Goal: Find specific page/section: Find specific page/section

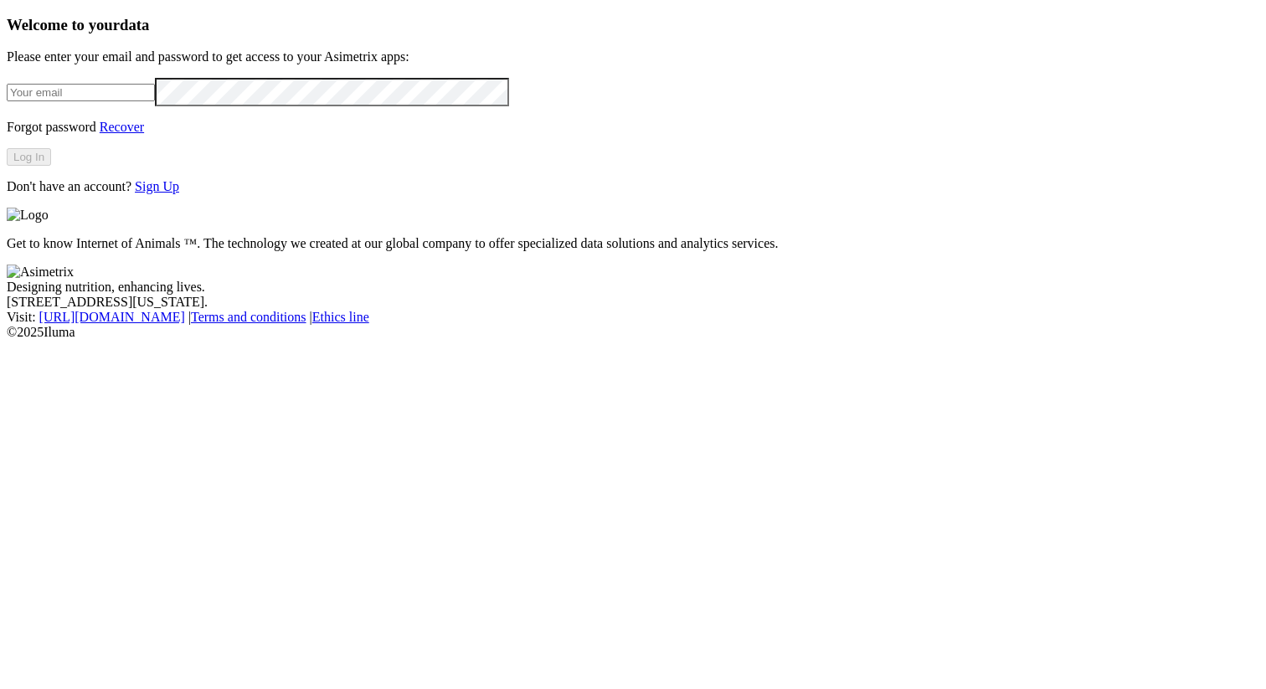
click at [353, 106] on form at bounding box center [633, 92] width 1253 height 28
click at [155, 101] on input "email" at bounding box center [81, 93] width 148 height 18
click at [7, 340] on com-1password-button at bounding box center [7, 340] width 0 height 0
type input "alexander.alzate.quintero@asimetrix.co"
click at [51, 166] on button "Log In" at bounding box center [29, 157] width 44 height 18
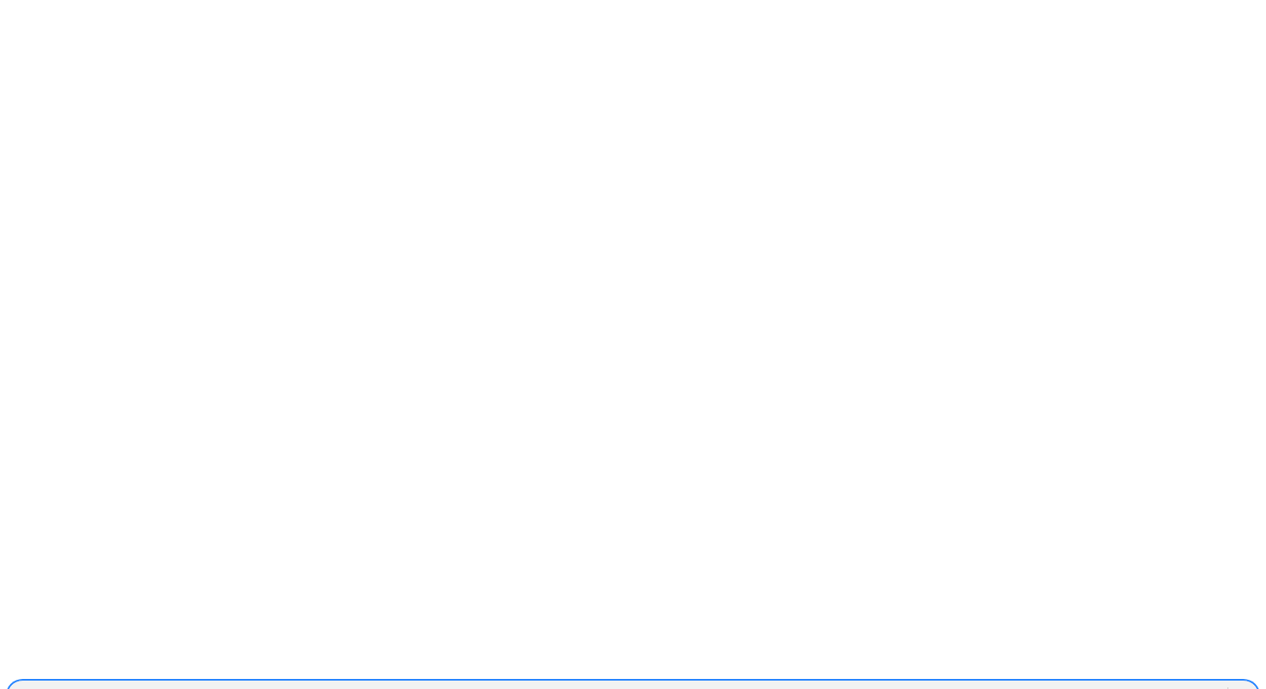
click at [883, 683] on div "ACONDESA-CERDOS" at bounding box center [618, 695] width 1220 height 25
paste input "Missing columns for"
type input "Missing columns for"
drag, startPoint x: 984, startPoint y: 25, endPoint x: 853, endPoint y: 26, distance: 130.6
click at [853, 683] on div "ACONDESA-CERDOS" at bounding box center [618, 695] width 1220 height 25
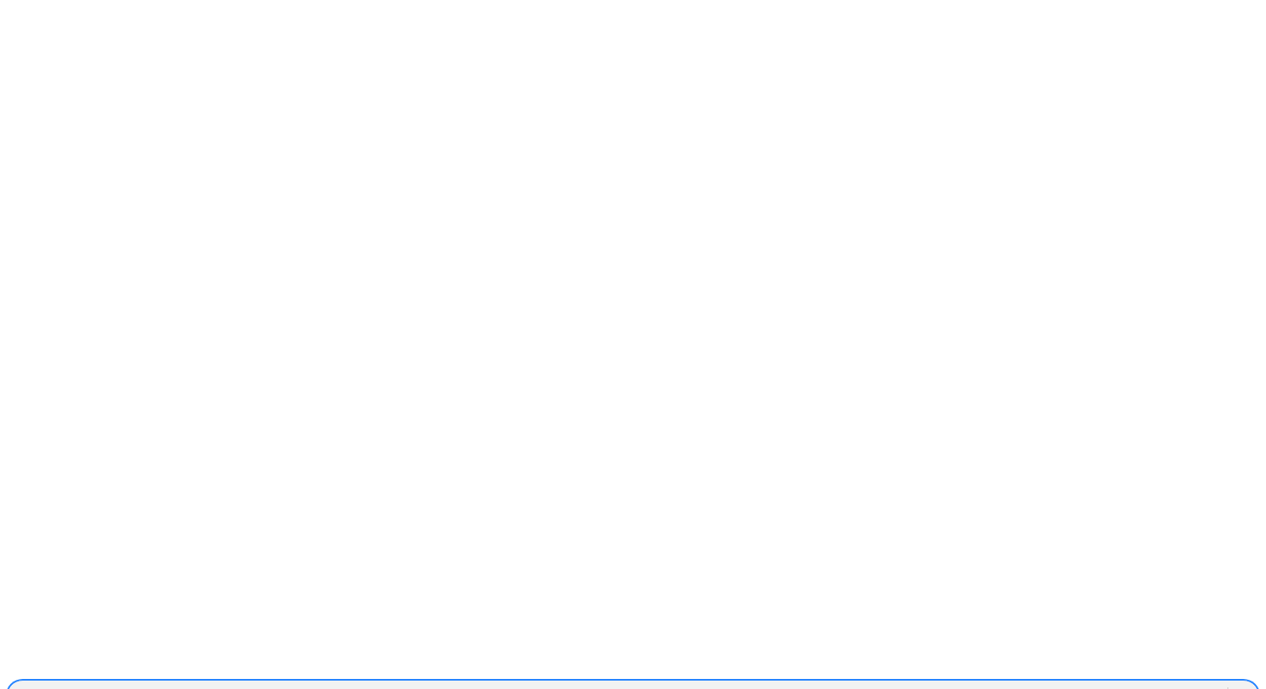
click at [147, 688] on div "ACONDESA-CERDOS" at bounding box center [81, 695] width 131 height 15
paste input "GRUPOSANISIDRO"
type input "GRUPOSANISIDRO"
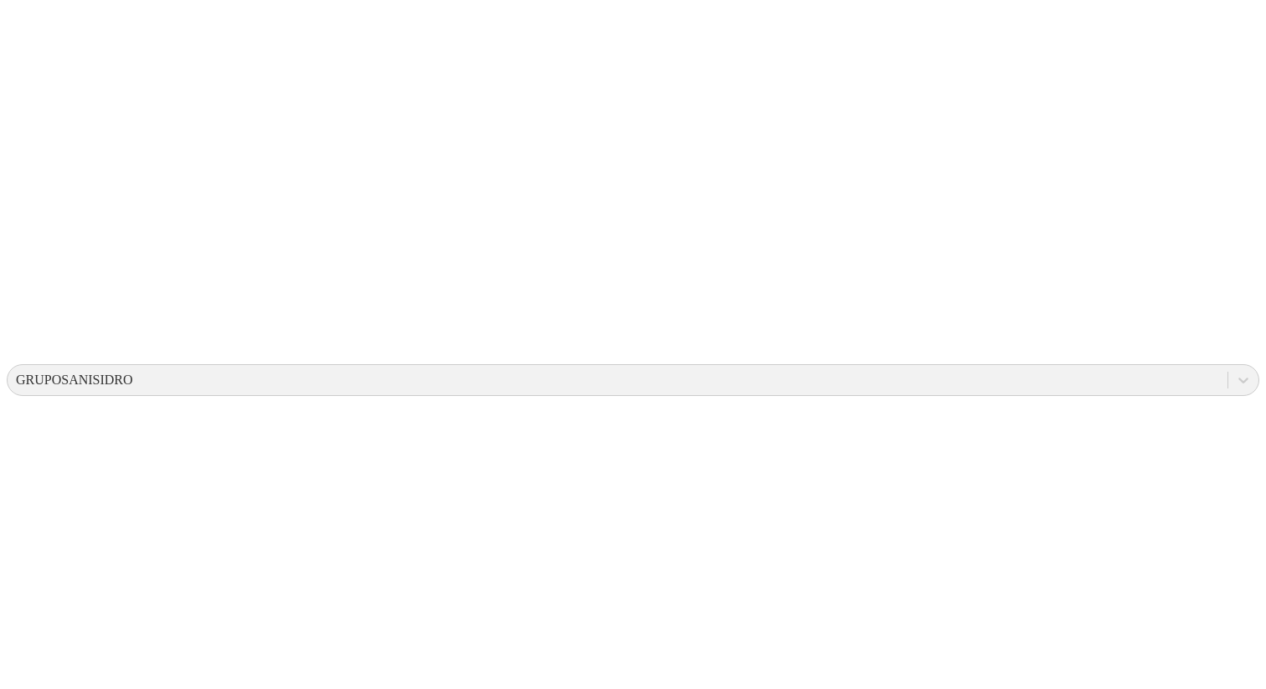
scroll to position [566, 0]
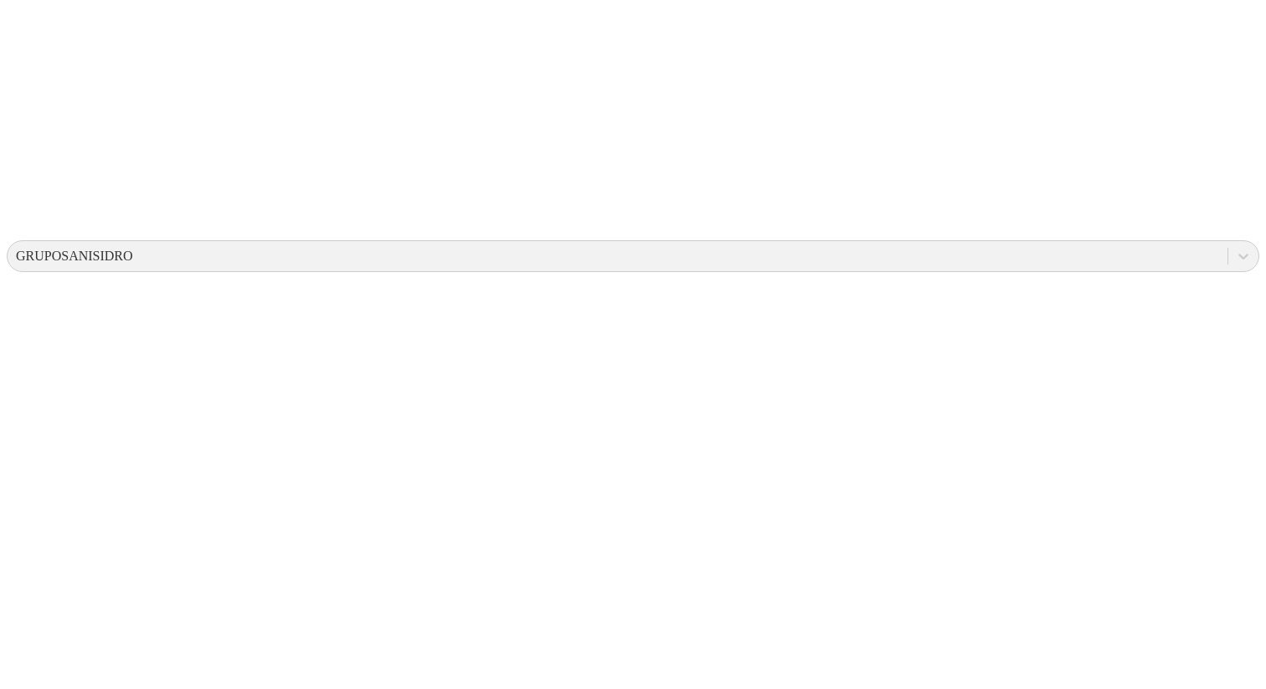
scroll to position [566, 0]
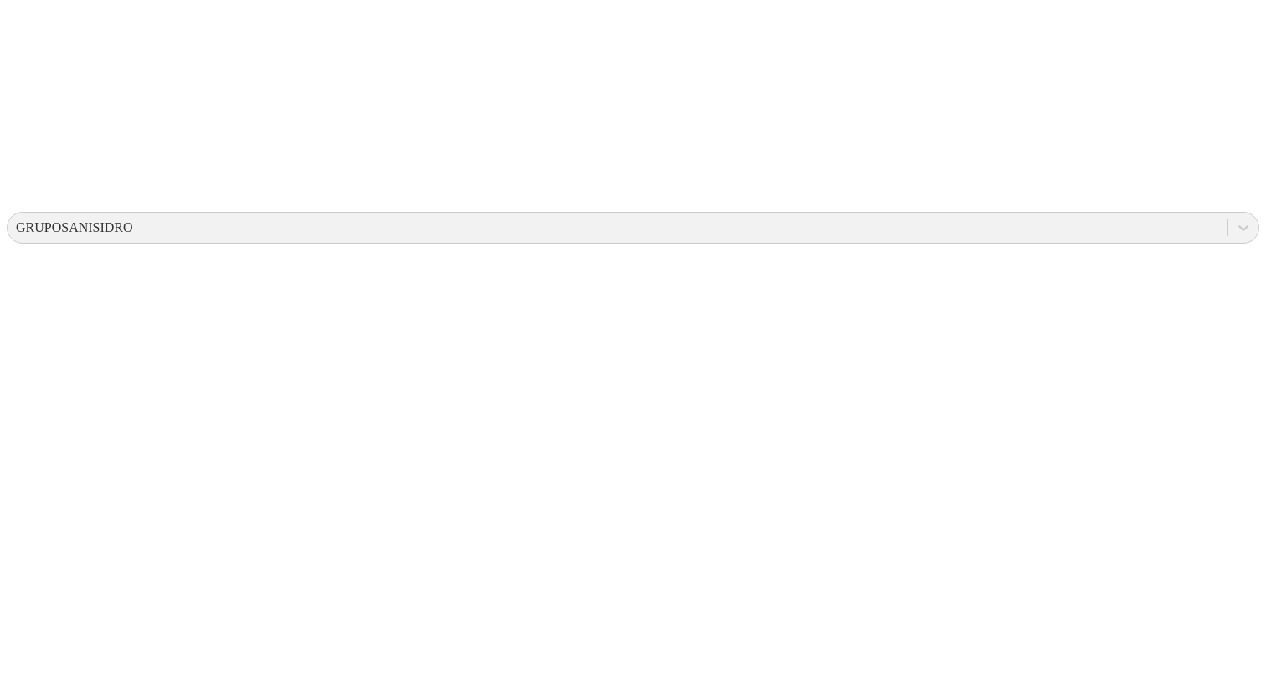
scroll to position [566, 0]
